Goal: Find specific page/section: Find specific page/section

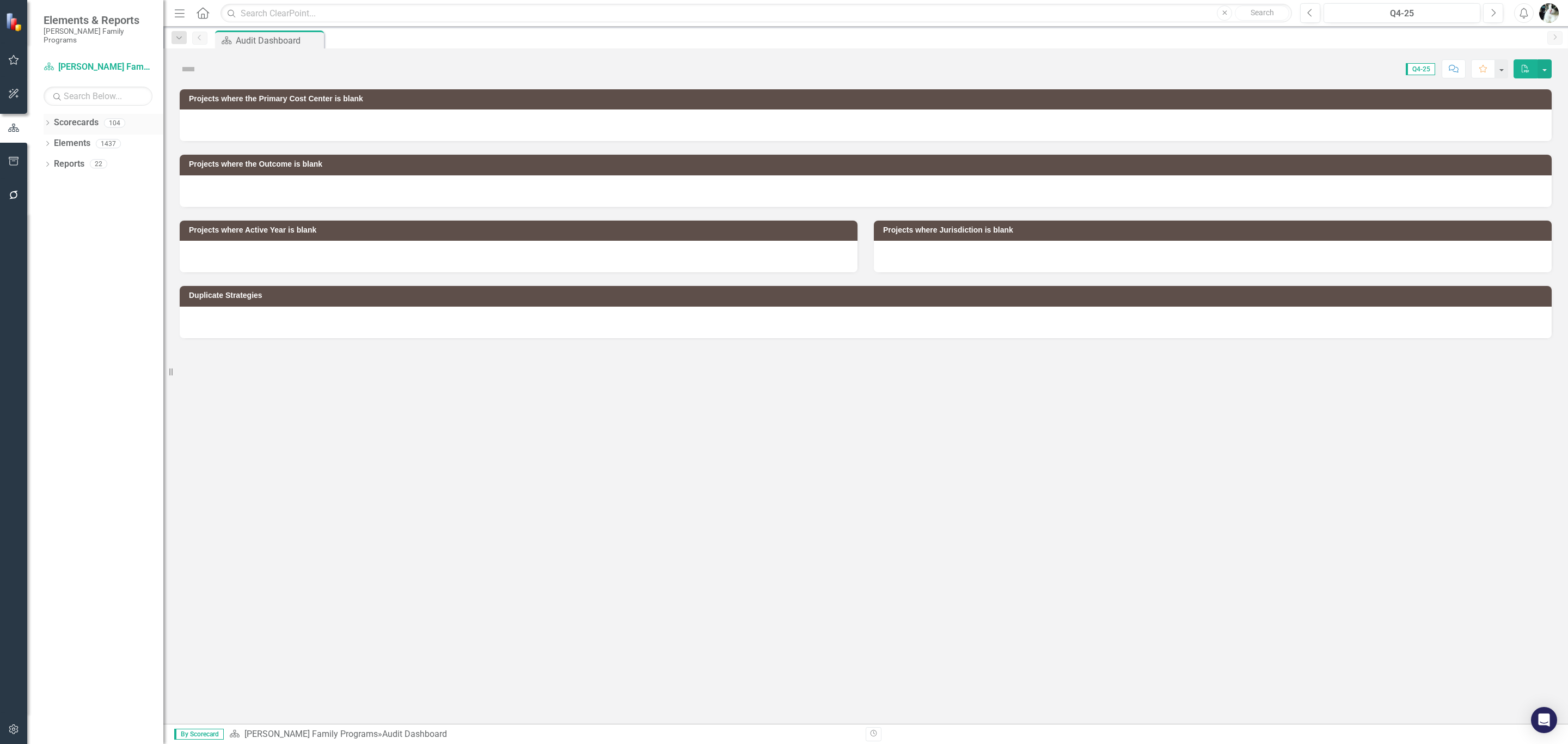
click at [45, 121] on icon "Dropdown" at bounding box center [47, 124] width 8 height 6
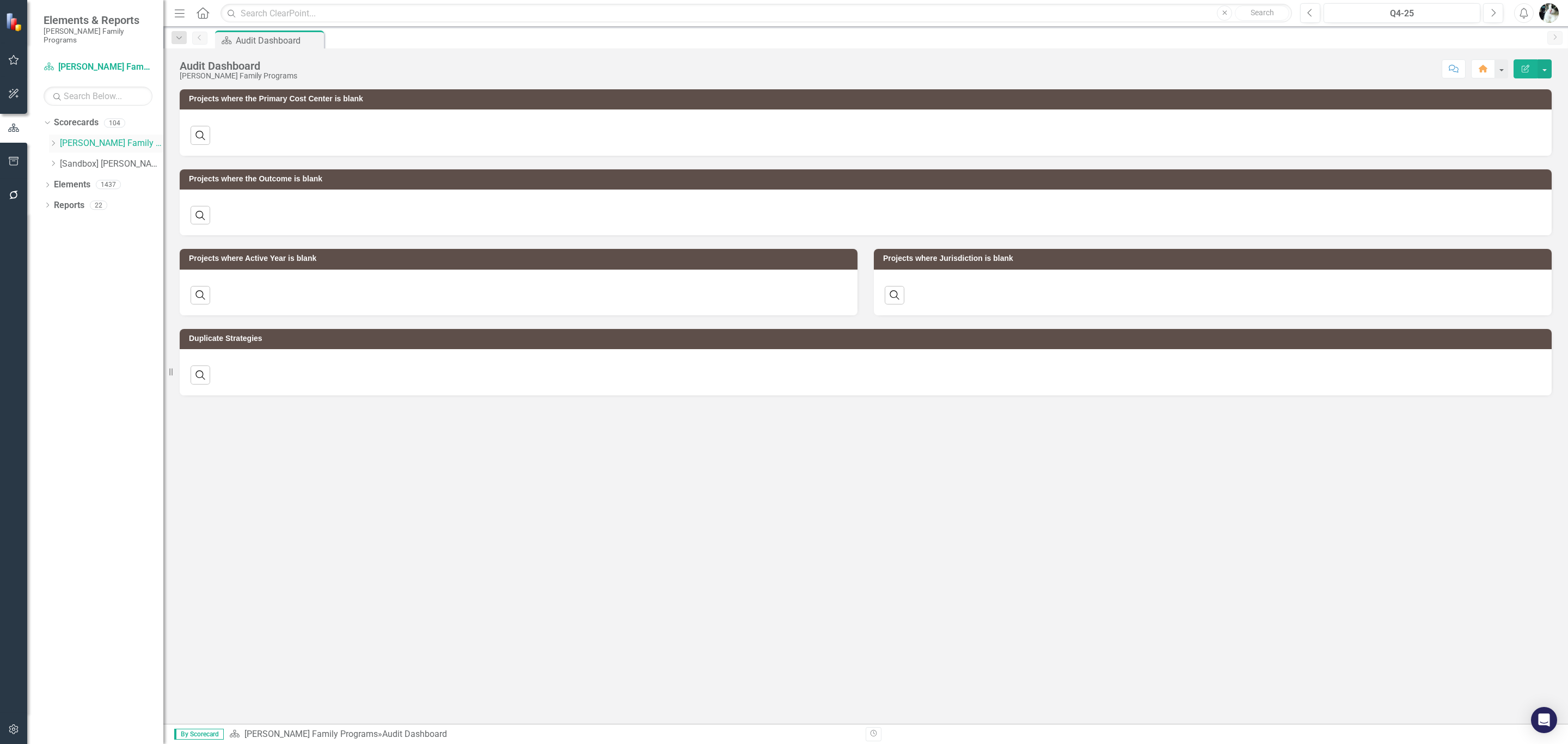
click at [53, 139] on div "Dropdown" at bounding box center [53, 144] width 9 height 10
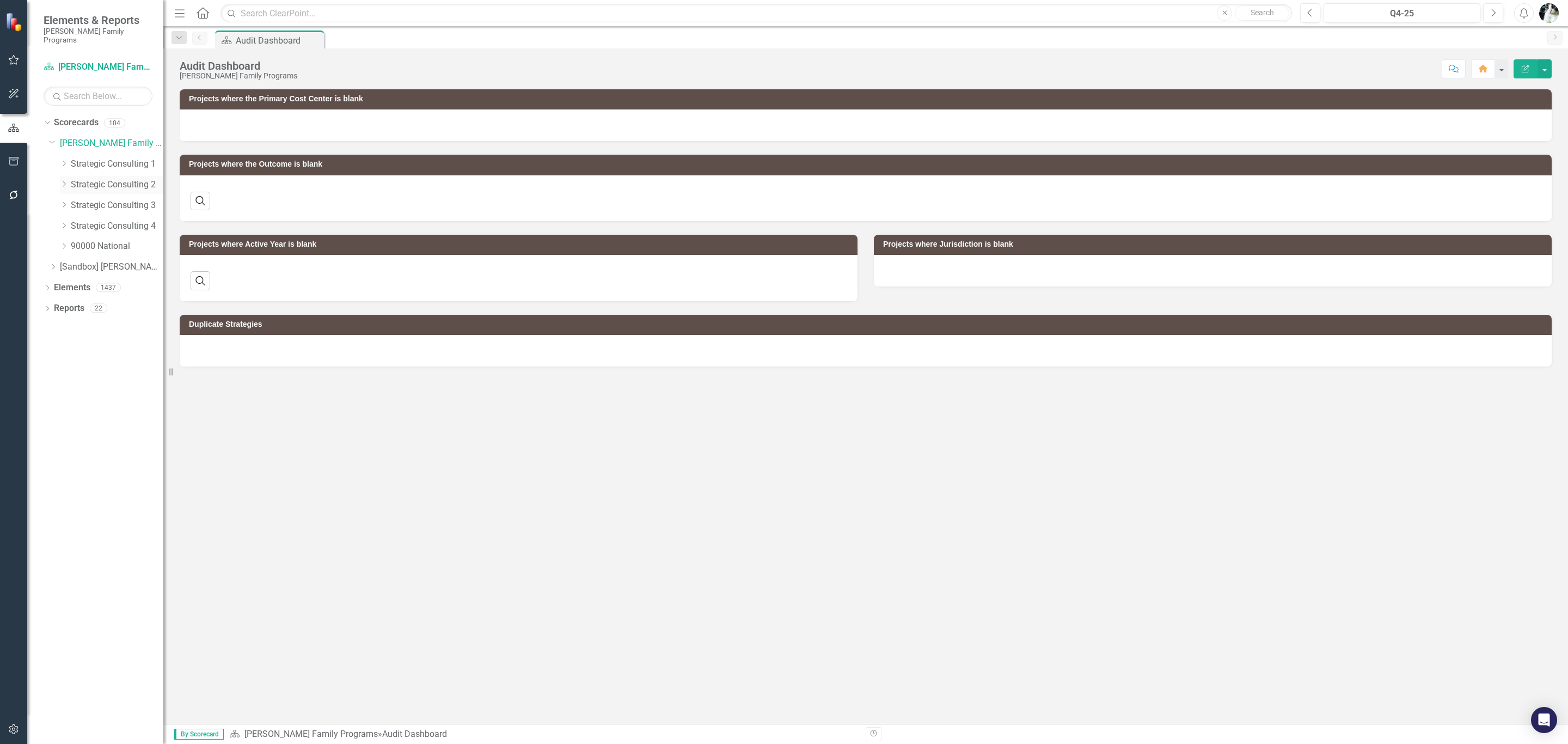
click at [64, 180] on div "Dropdown" at bounding box center [63, 185] width 9 height 10
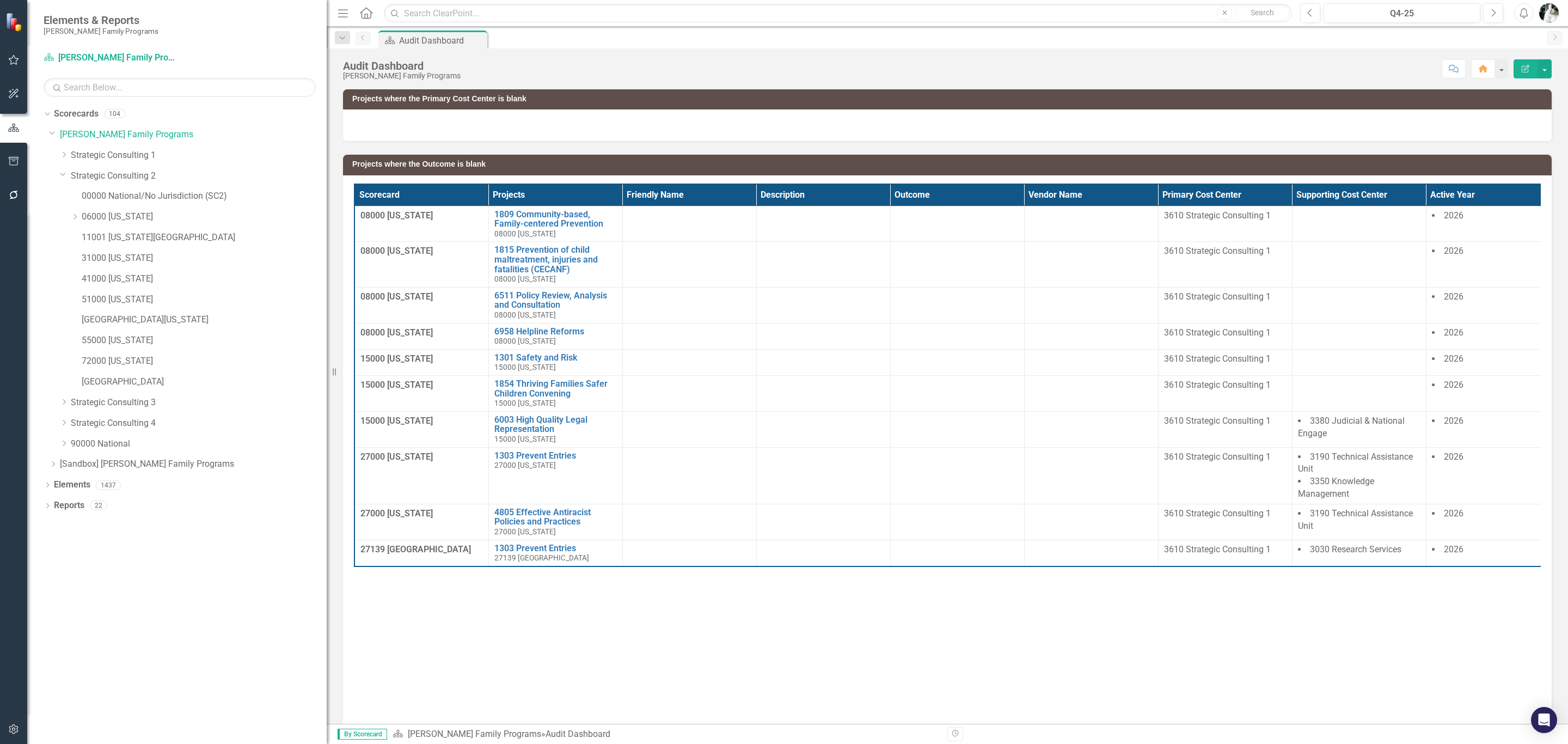
drag, startPoint x: 164, startPoint y: 217, endPoint x: 347, endPoint y: 217, distance: 183.0
click at [347, 217] on div "Elements & Reports [PERSON_NAME] Family Programs Scorecard [PERSON_NAME] Family…" at bounding box center [784, 372] width 1568 height 744
click at [545, 216] on link "1809 Community-based, Family-centered Prevention" at bounding box center [556, 220] width 123 height 19
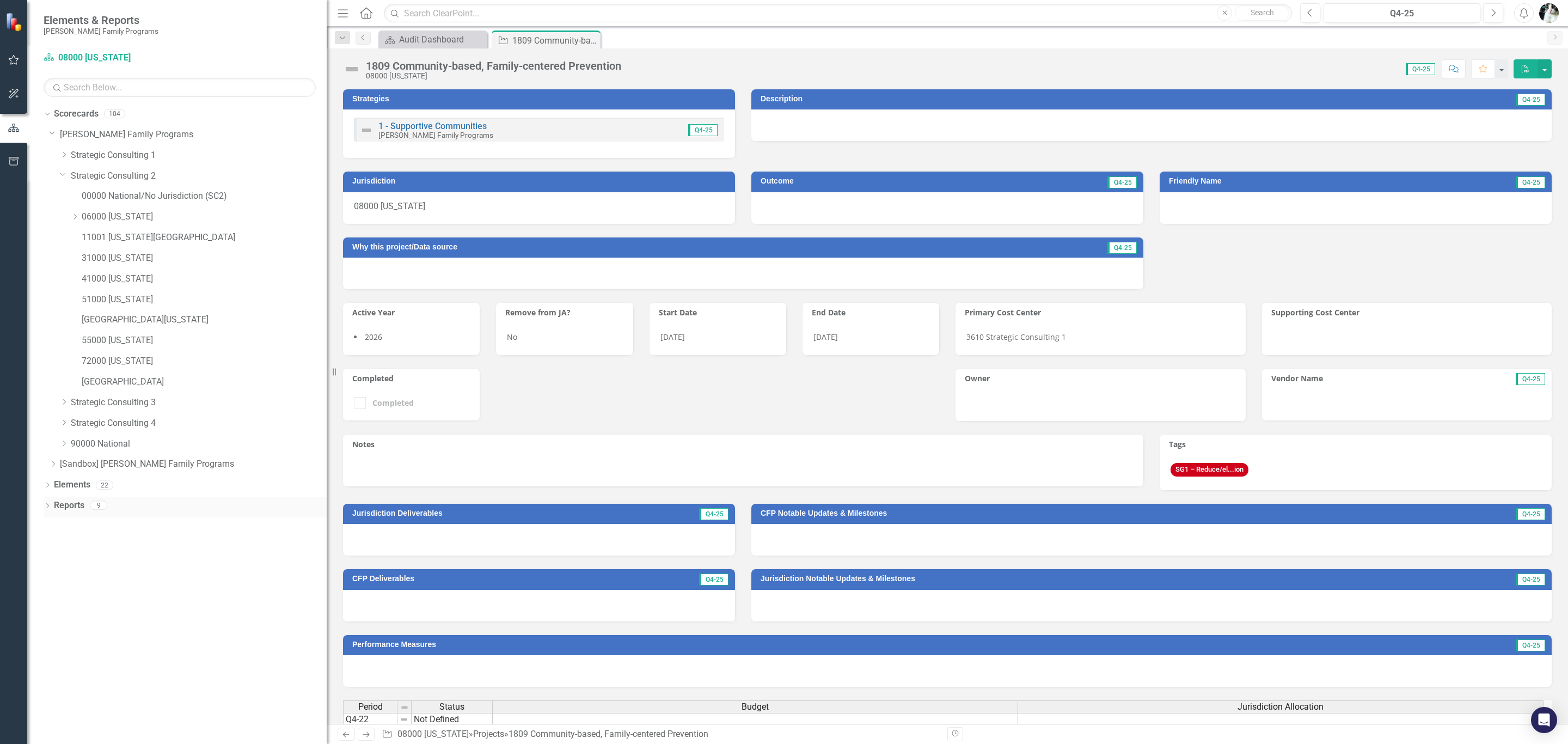
click at [45, 505] on icon "Dropdown" at bounding box center [47, 506] width 8 height 6
click at [51, 603] on icon "Dropdown" at bounding box center [53, 605] width 8 height 6
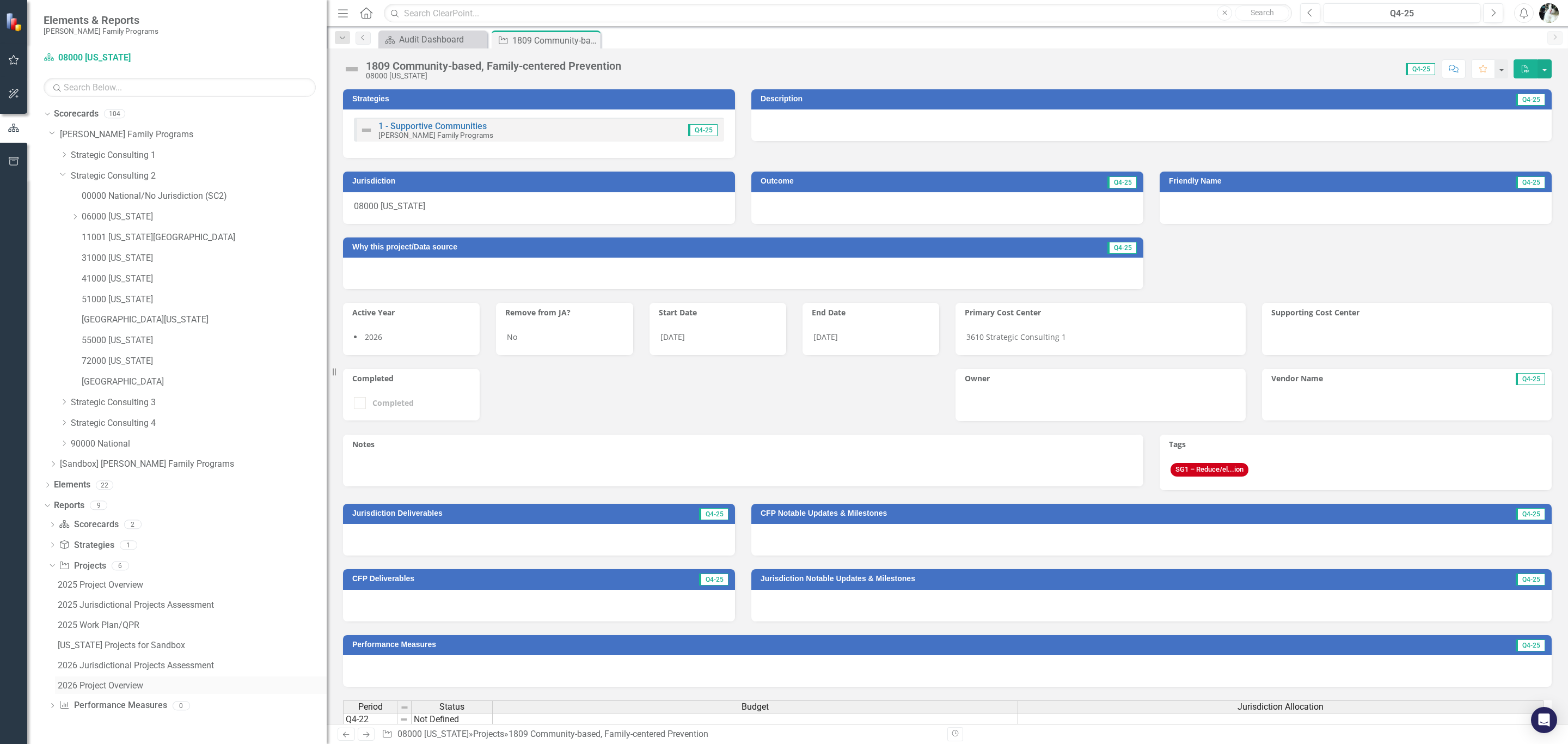
click at [117, 677] on link "2026 Project Overview" at bounding box center [190, 686] width 271 height 17
